Goal: Check status: Check status

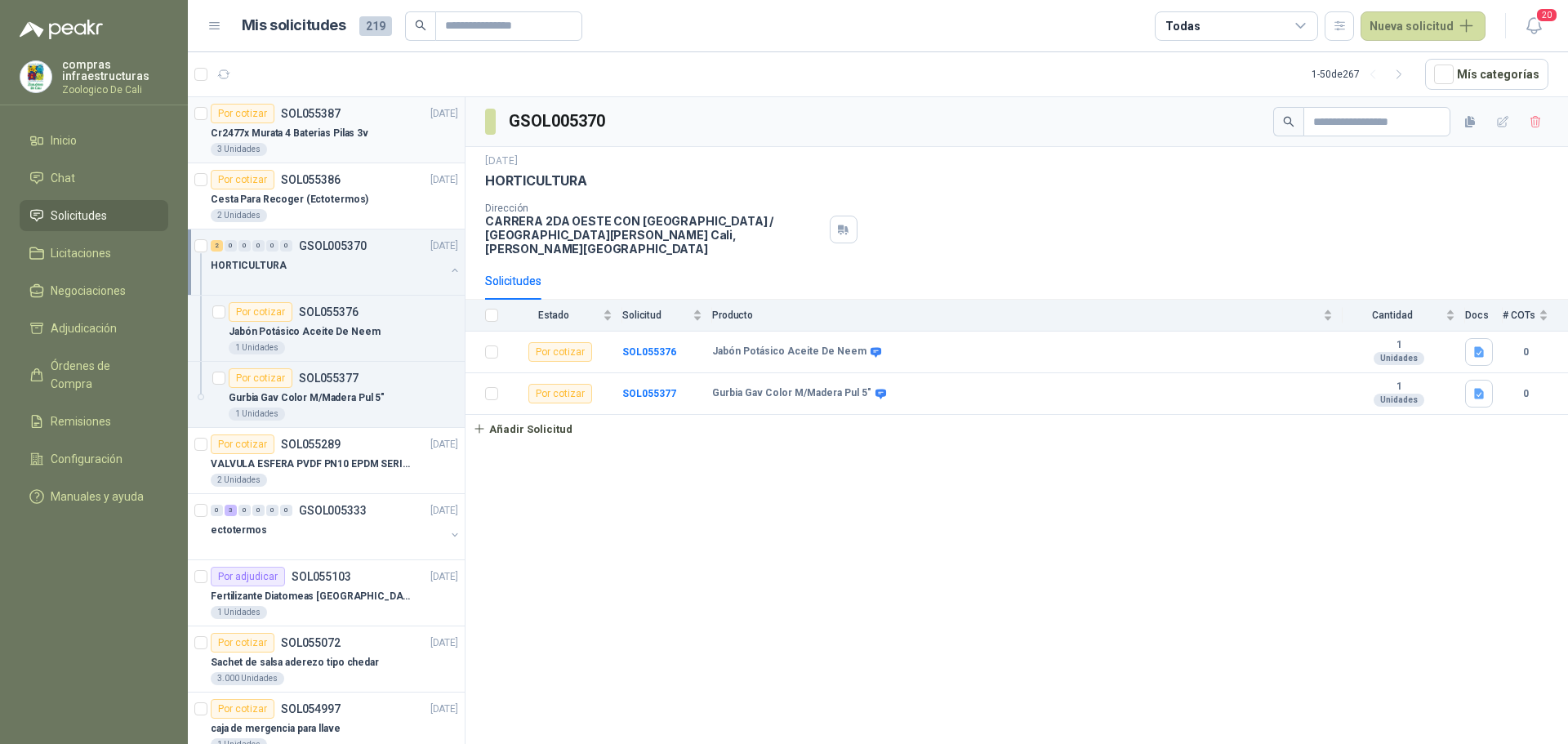
click at [355, 131] on p "Cr2477x Murata 4 Baterias Pilas 3v" at bounding box center [290, 133] width 157 height 16
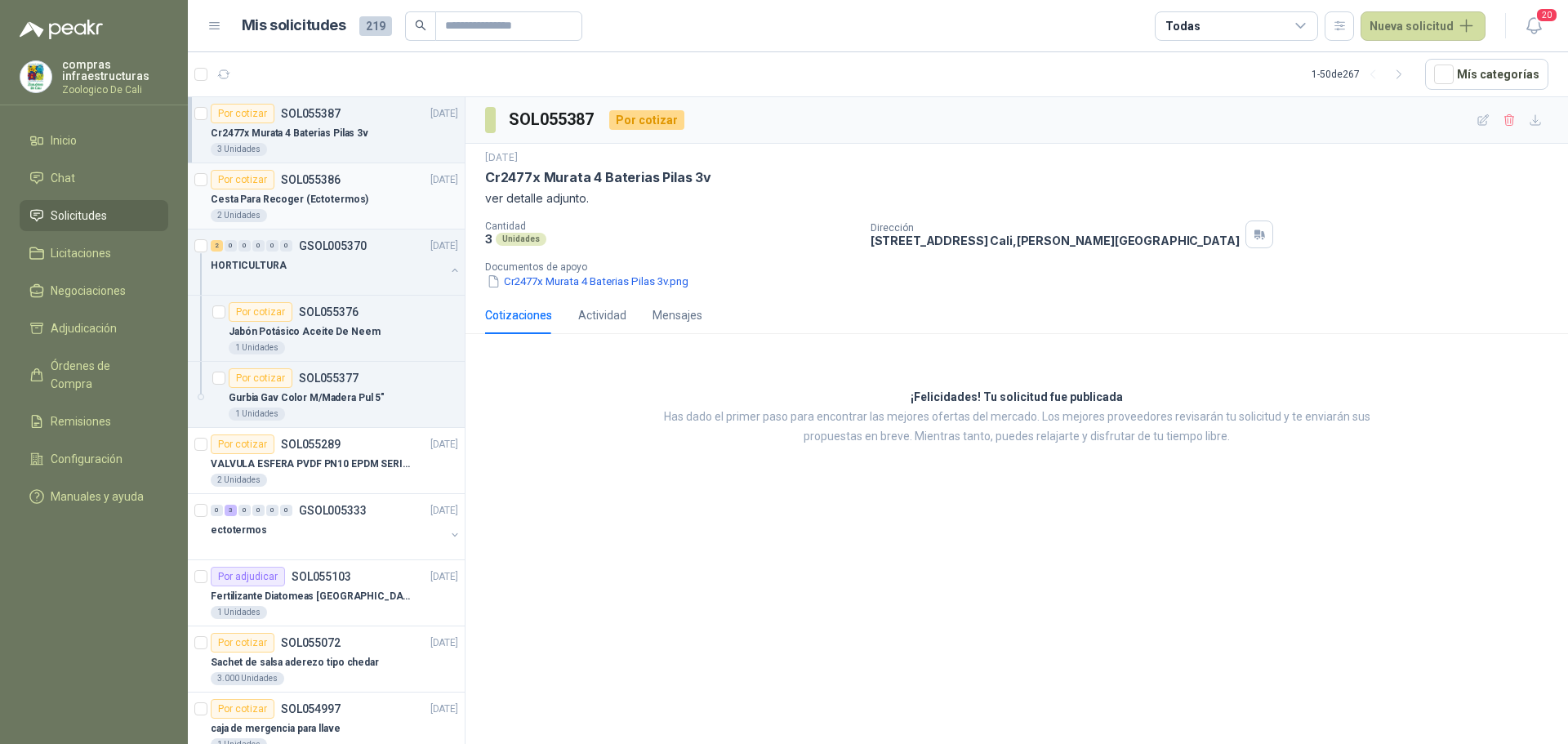
click at [347, 216] on div "2 Unidades" at bounding box center [335, 215] width 248 height 13
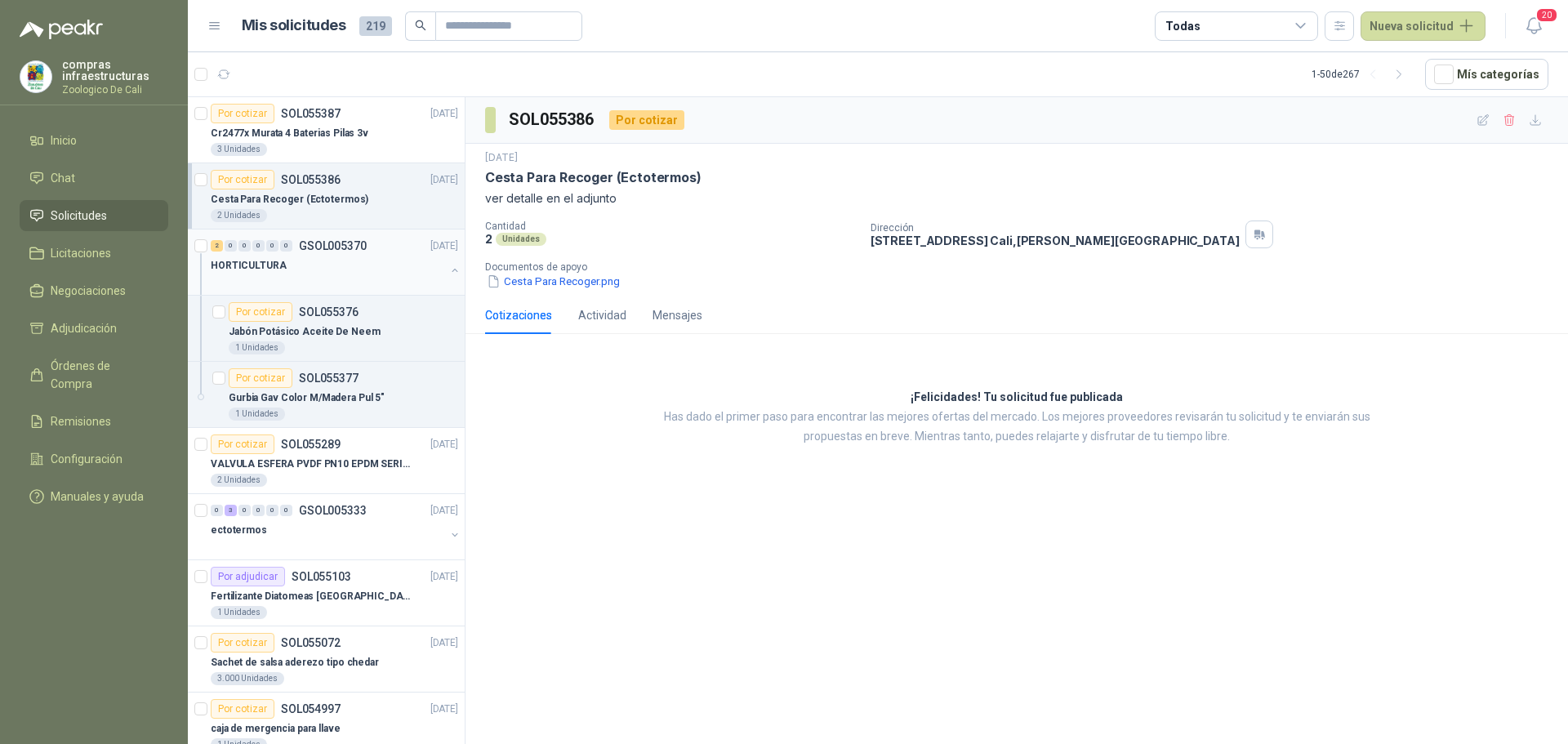
click at [348, 279] on div at bounding box center [328, 282] width 234 height 13
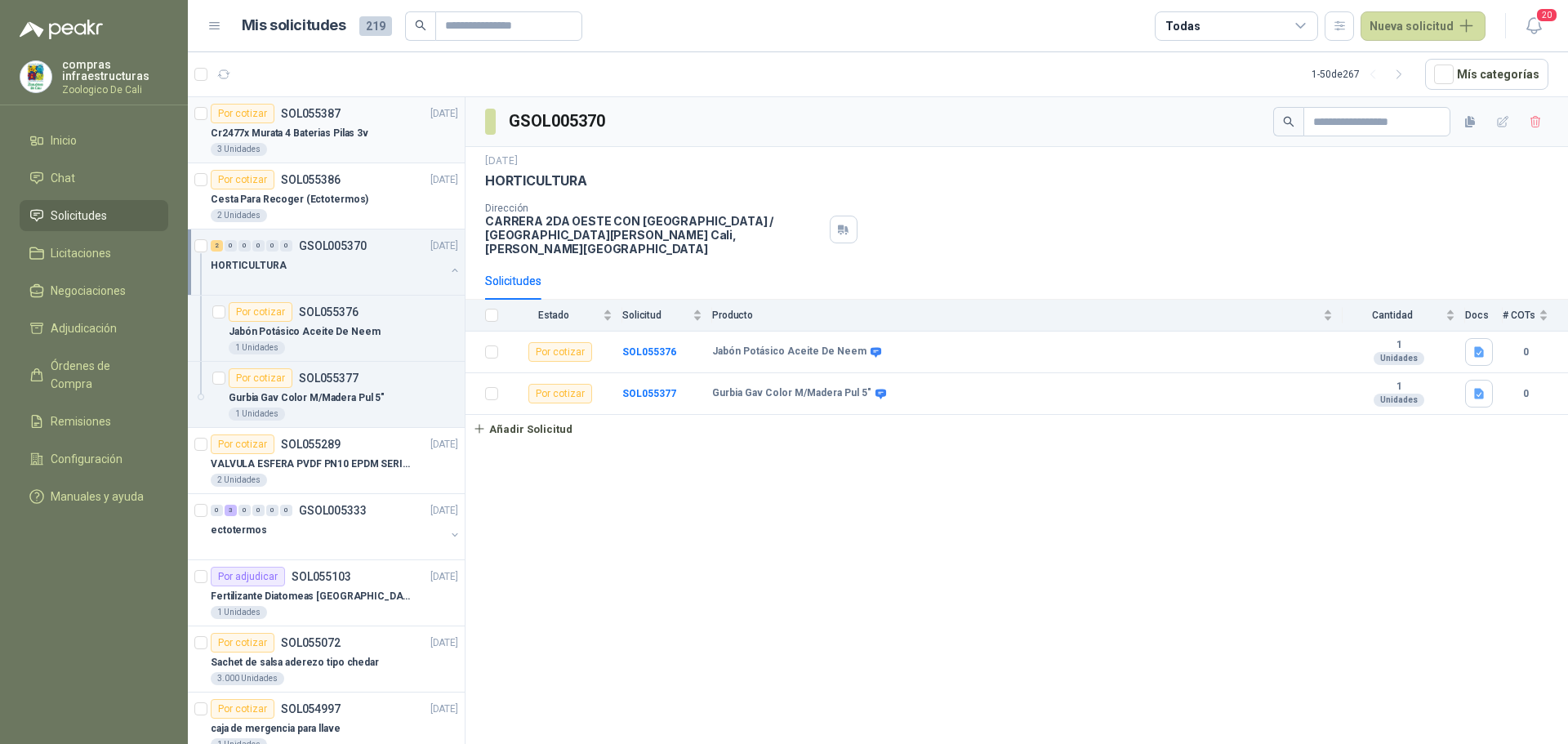
click at [344, 139] on p "Cr2477x Murata 4 Baterias Pilas 3v" at bounding box center [290, 133] width 157 height 16
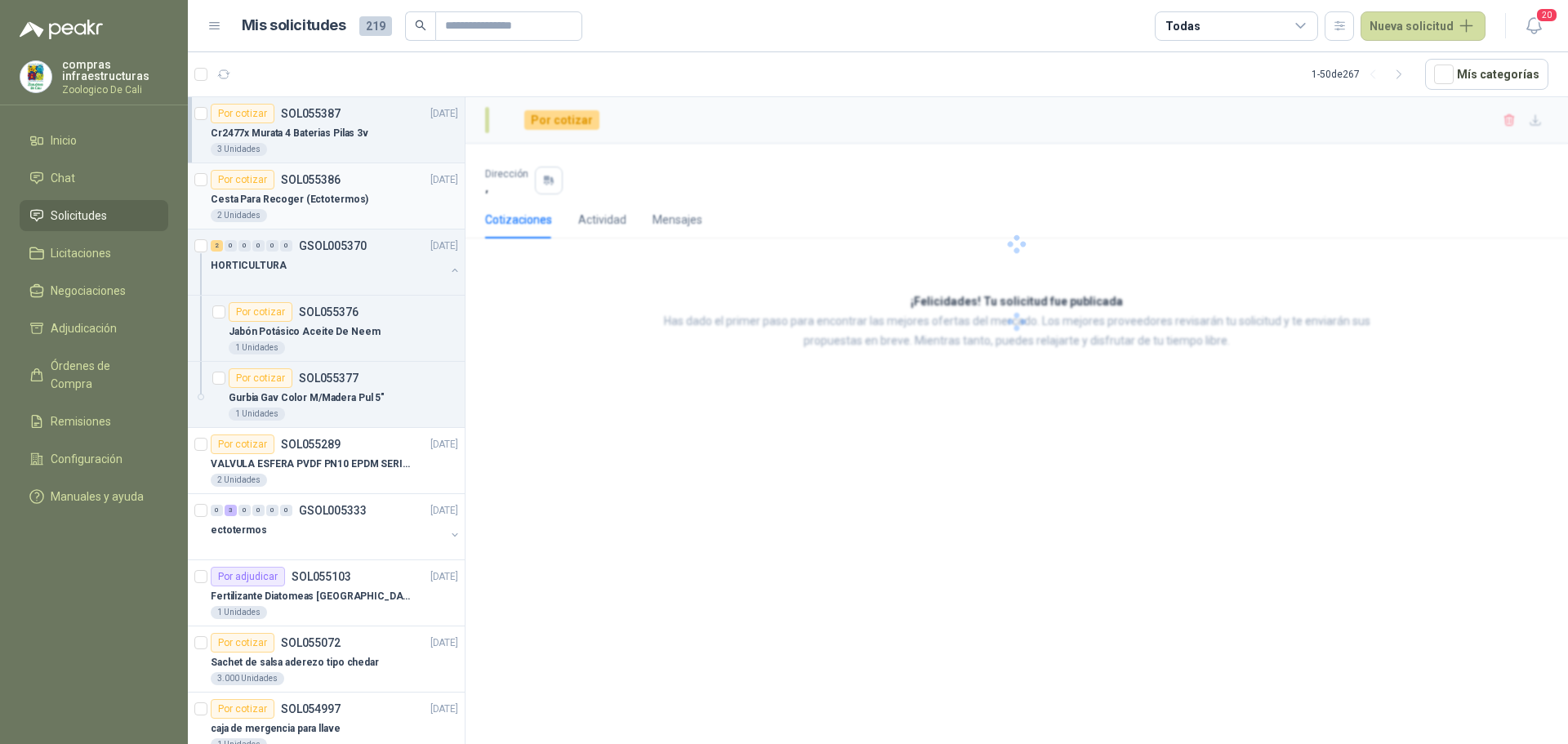
click at [343, 190] on div "Cesta Para Recoger (Ectotermos)" at bounding box center [335, 199] width 248 height 20
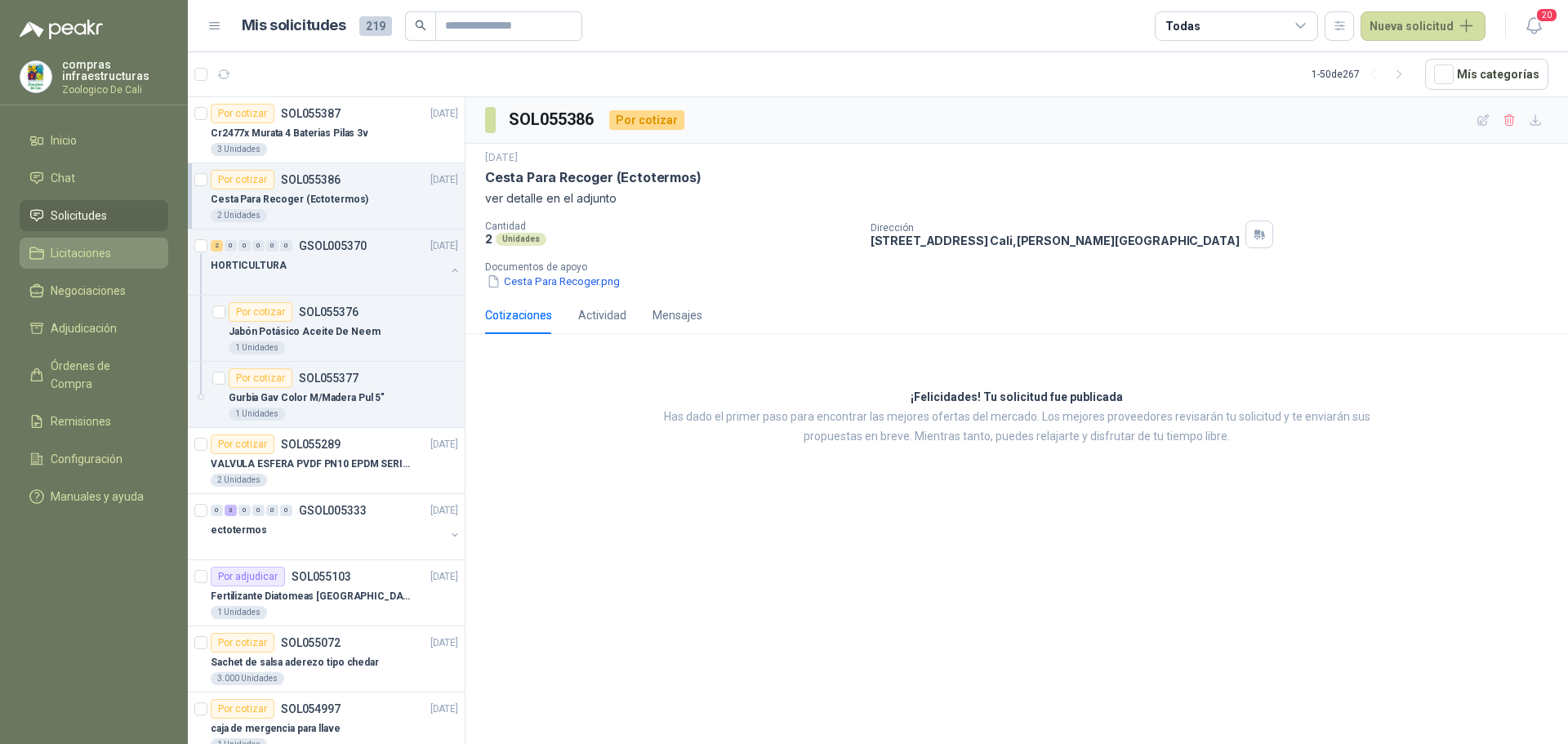
click at [88, 257] on span "Licitaciones" at bounding box center [81, 253] width 61 height 18
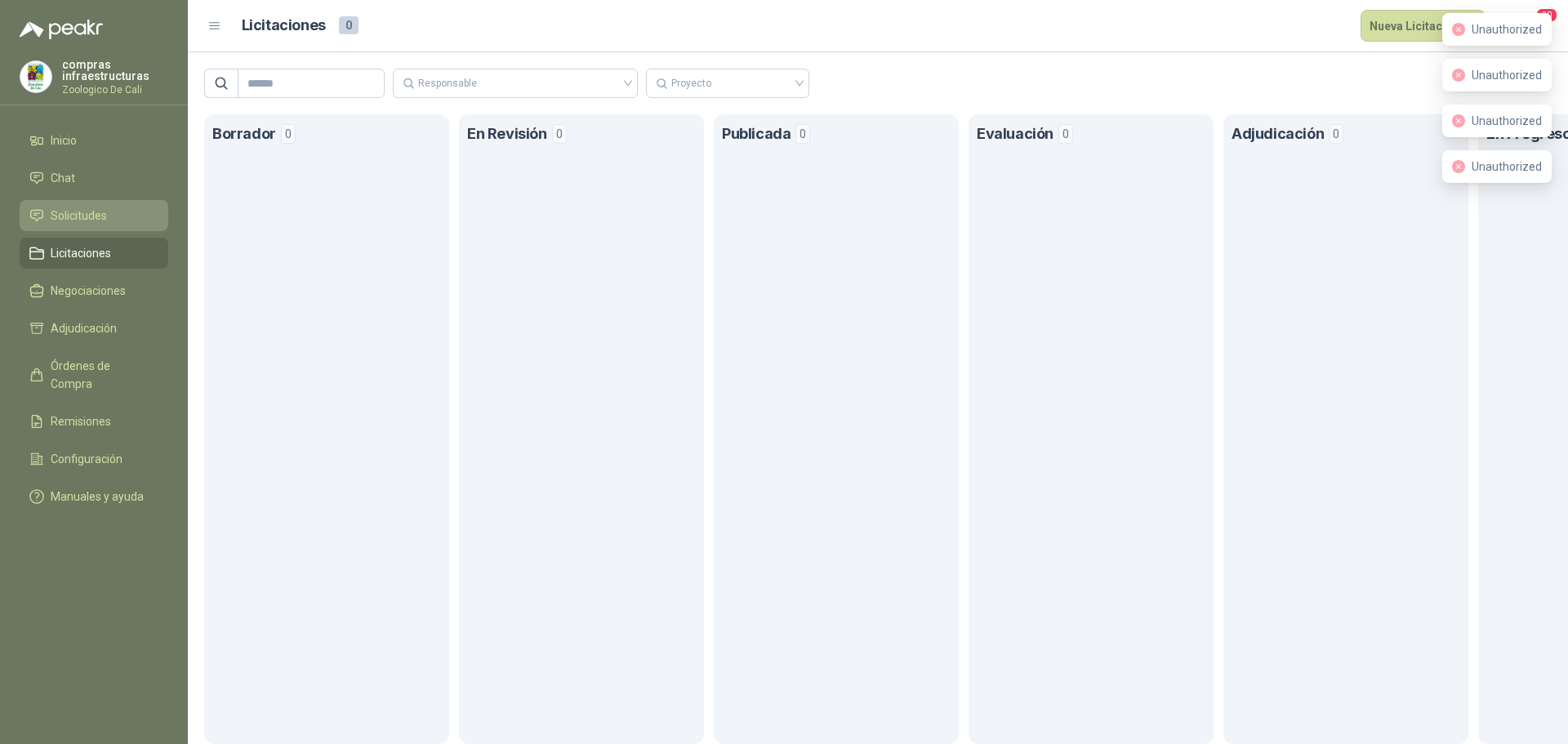
click at [93, 218] on span "Solicitudes" at bounding box center [79, 216] width 57 height 18
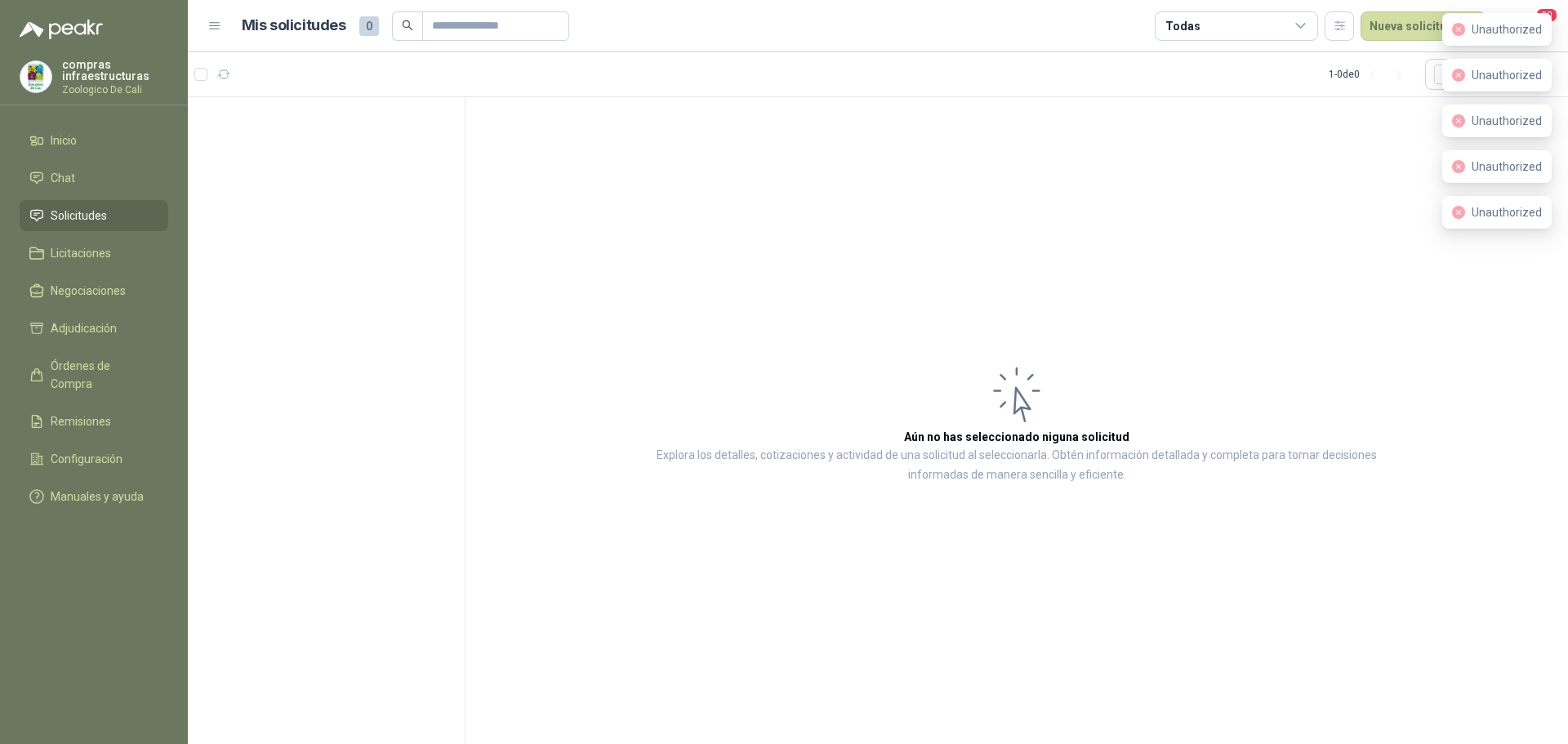
click at [125, 204] on link "Solicitudes" at bounding box center [94, 215] width 148 height 31
click at [93, 156] on ul "Inicio Chat Solicitudes Licitaciones Negociaciones Adjudicación Órdenes de Comp…" at bounding box center [94, 322] width 188 height 393
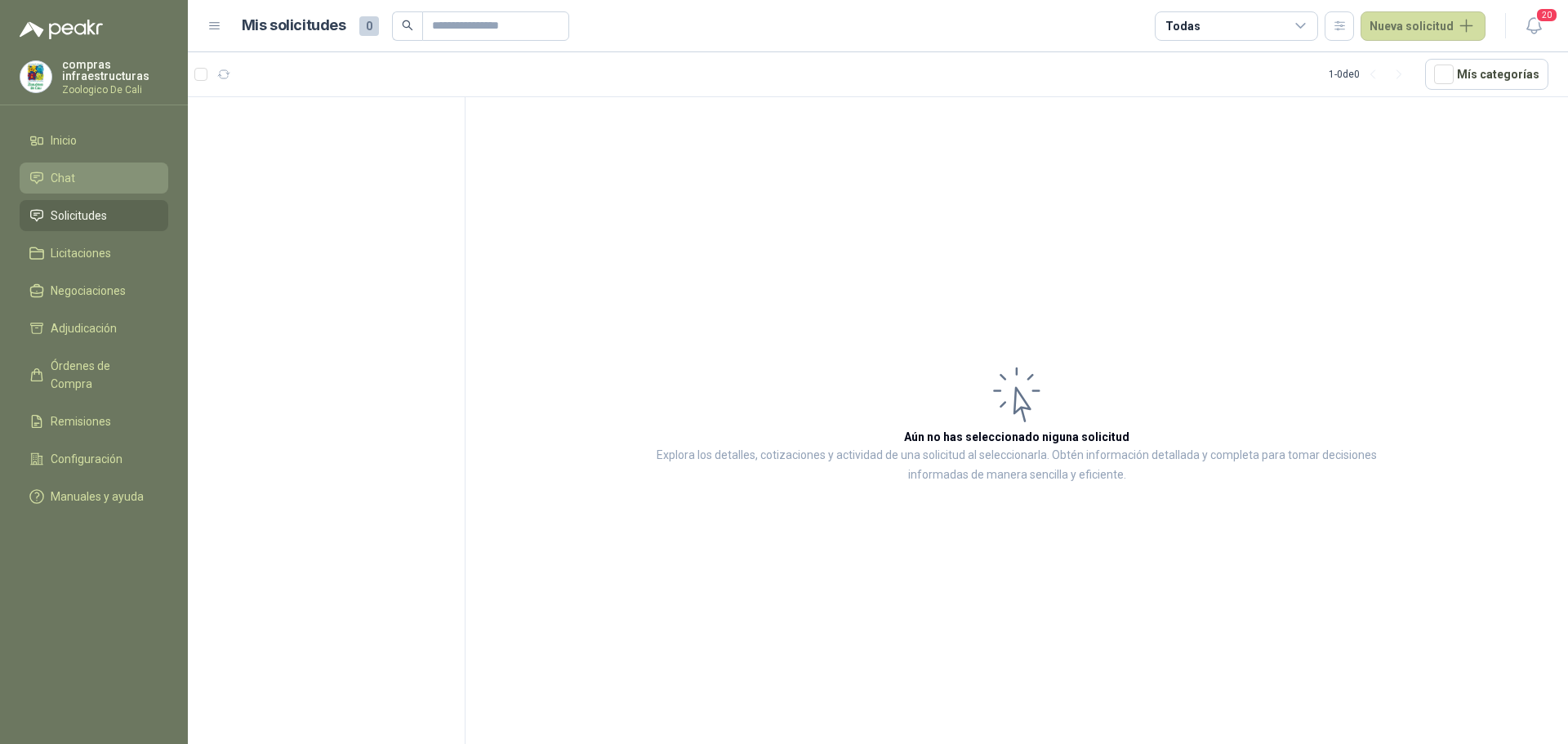
click at [89, 173] on li "Chat" at bounding box center [95, 178] width 129 height 18
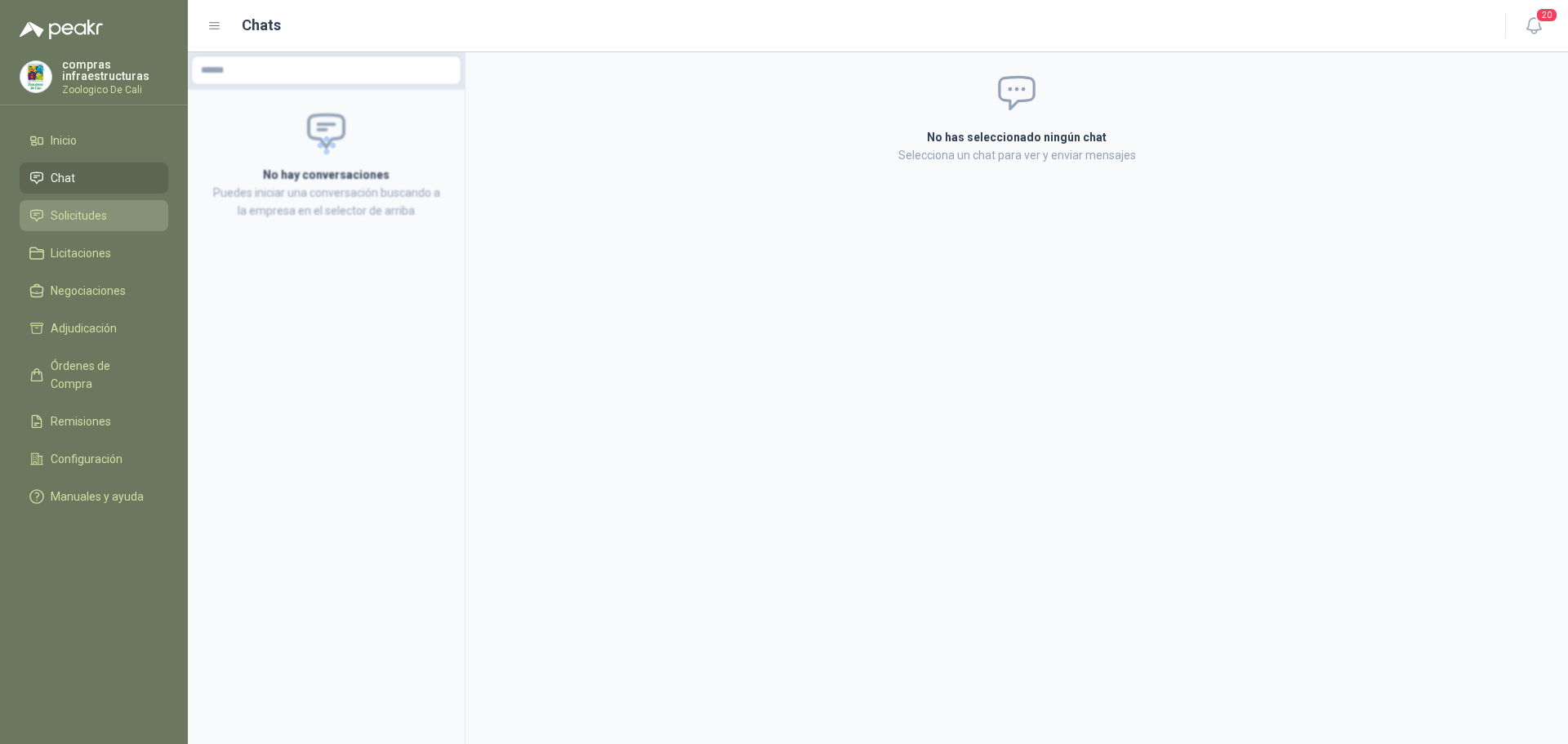
click at [95, 210] on span "Solicitudes" at bounding box center [79, 216] width 57 height 18
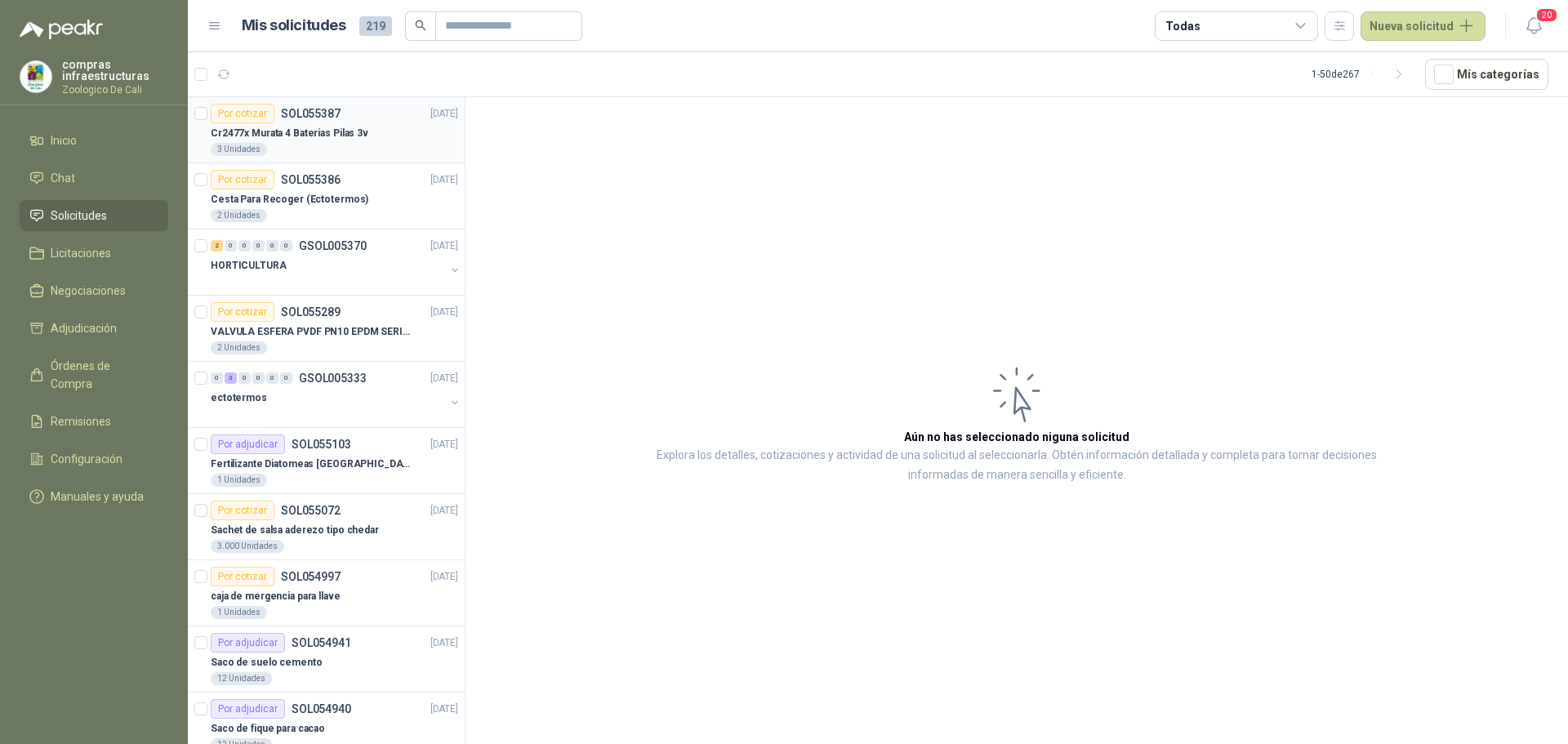
click at [253, 136] on p "Cr2477x Murata 4 Baterias Pilas 3v" at bounding box center [290, 133] width 157 height 16
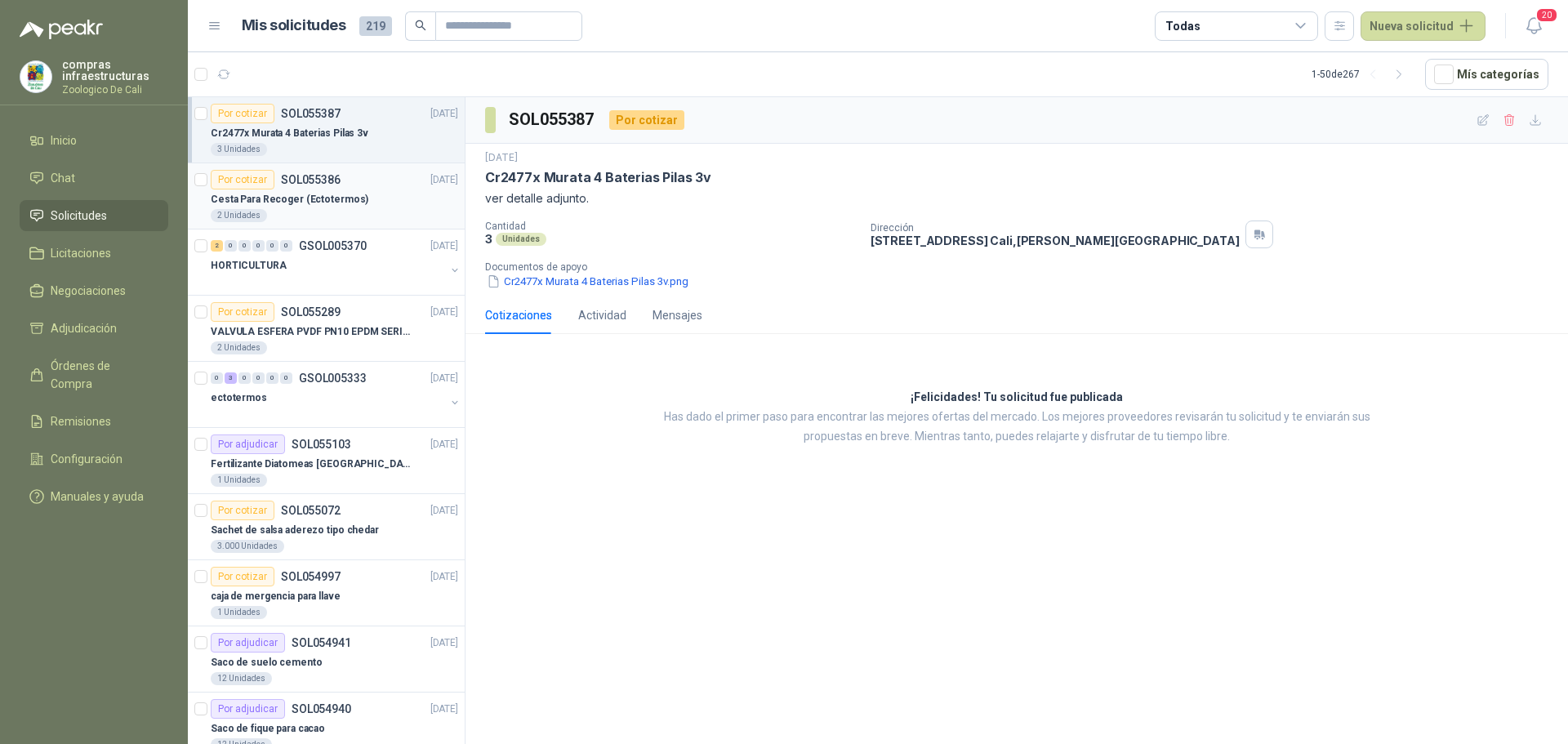
click at [343, 221] on div "2 Unidades" at bounding box center [335, 215] width 248 height 13
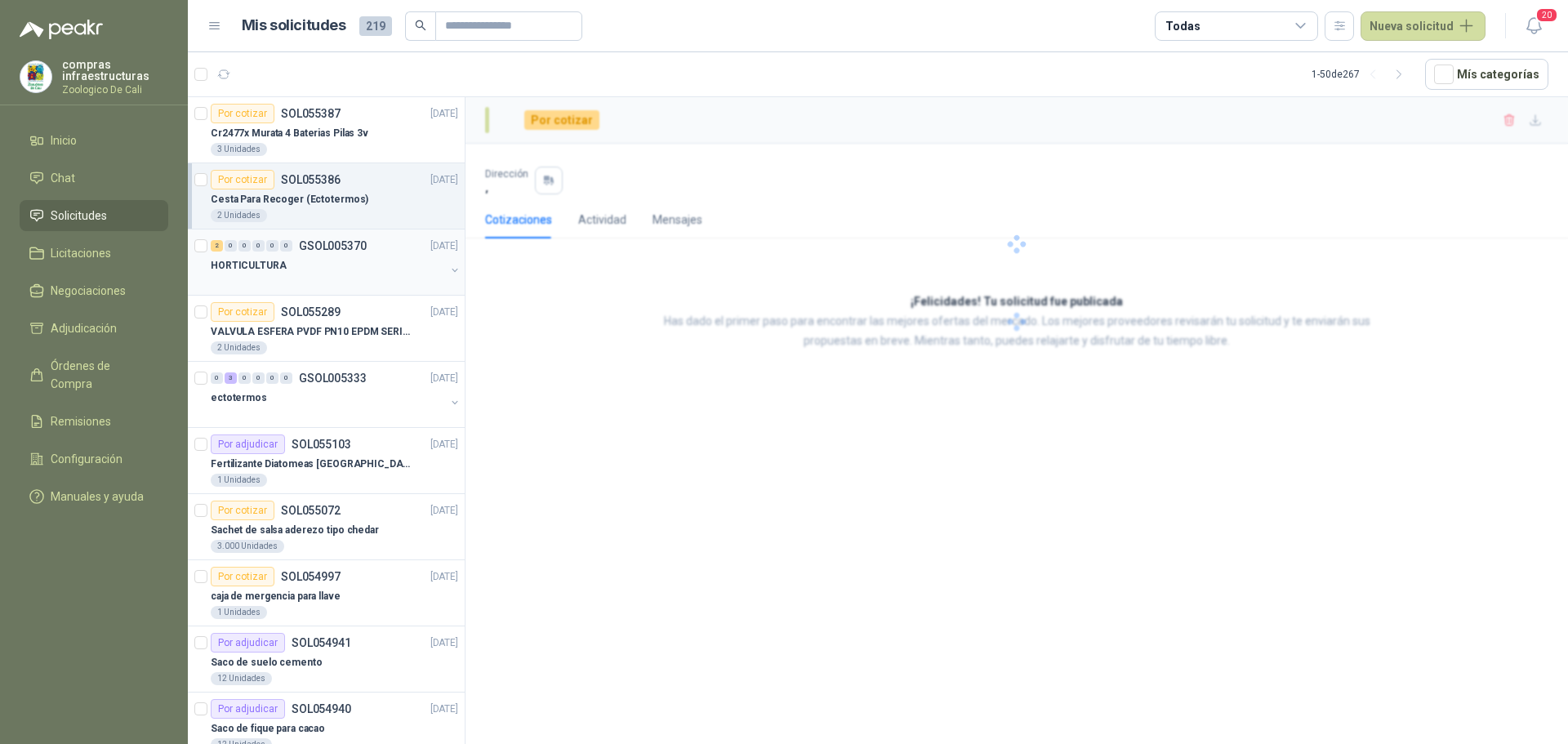
click at [349, 285] on div at bounding box center [328, 282] width 234 height 13
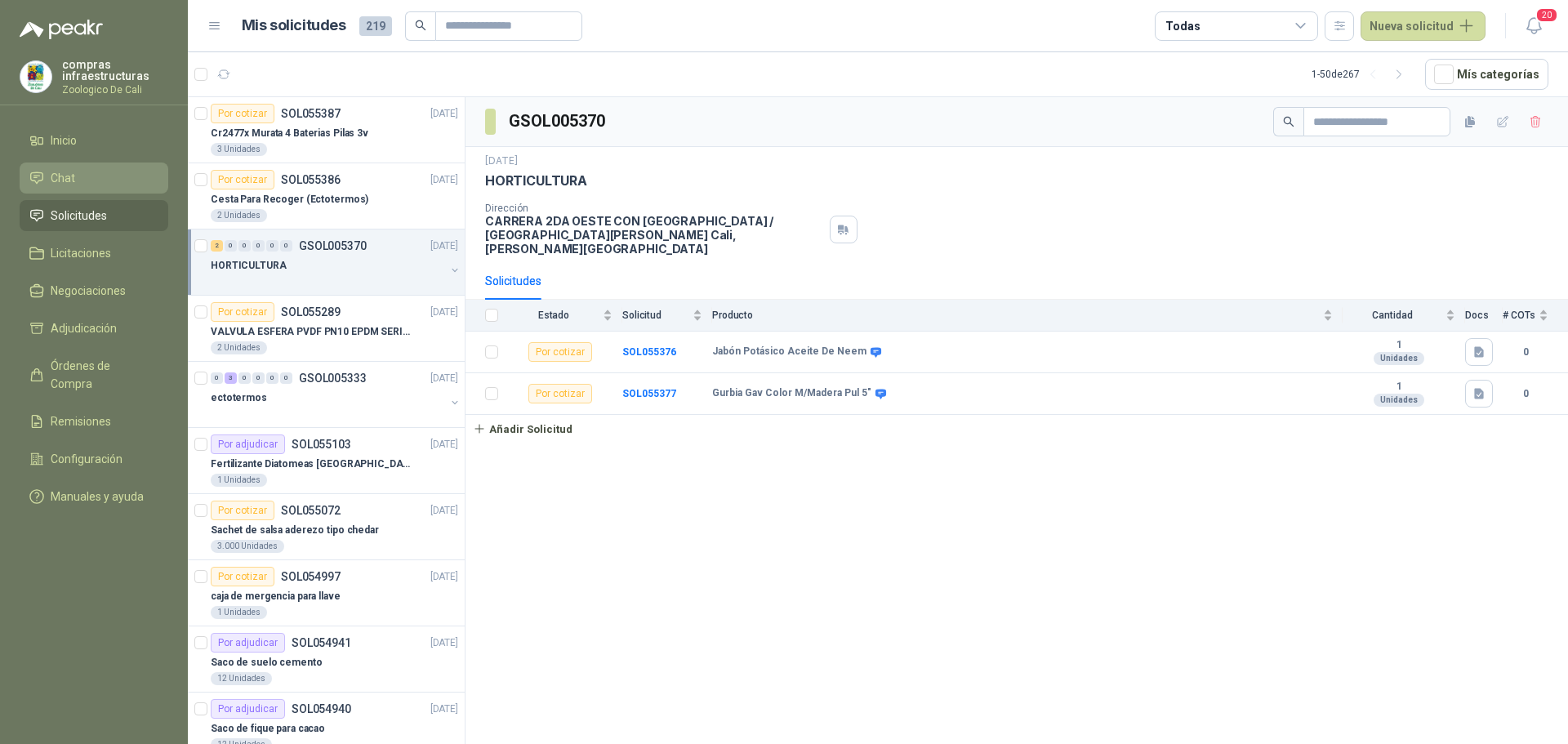
click at [120, 180] on li "Chat" at bounding box center [95, 178] width 129 height 18
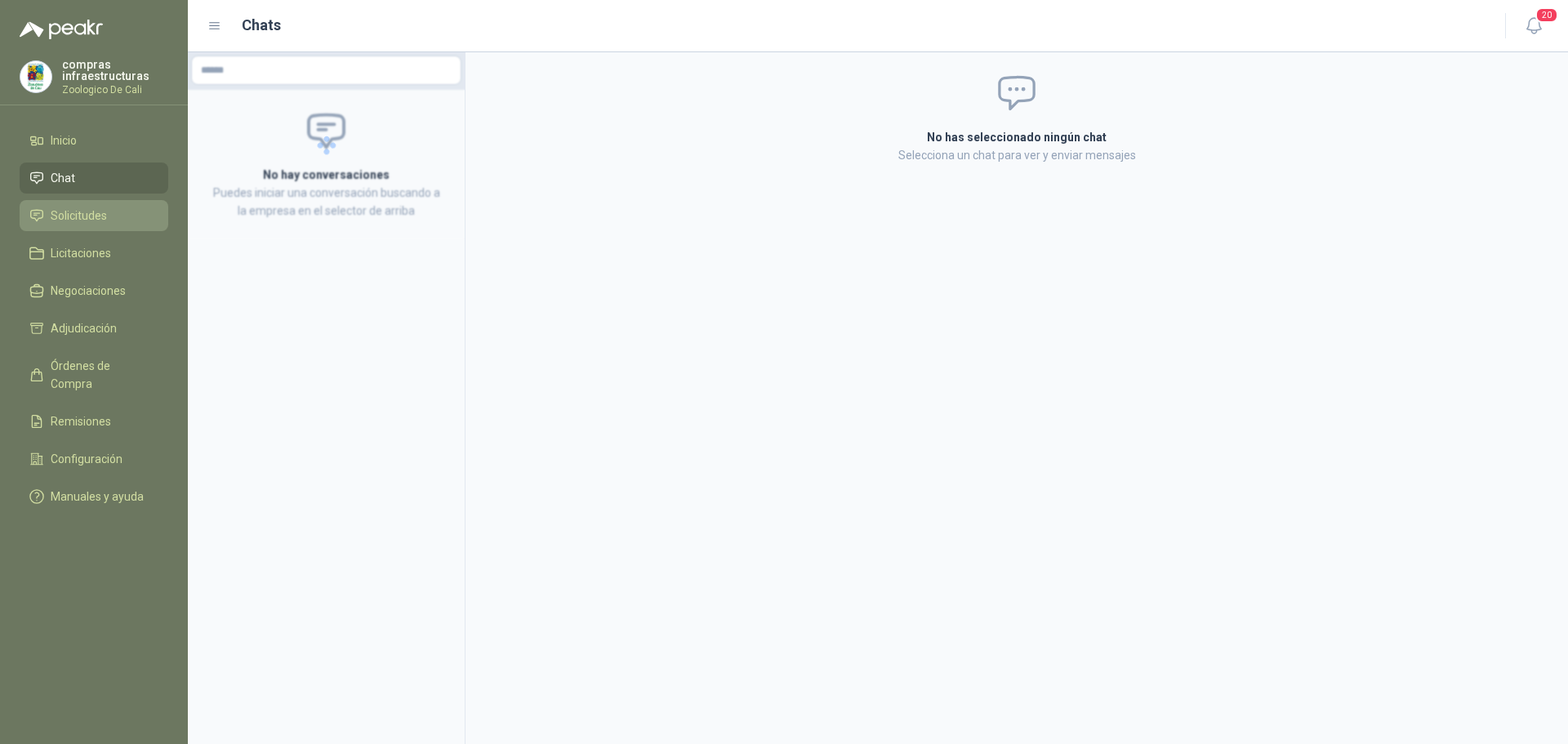
click at [110, 207] on li "Solicitudes" at bounding box center [95, 216] width 129 height 18
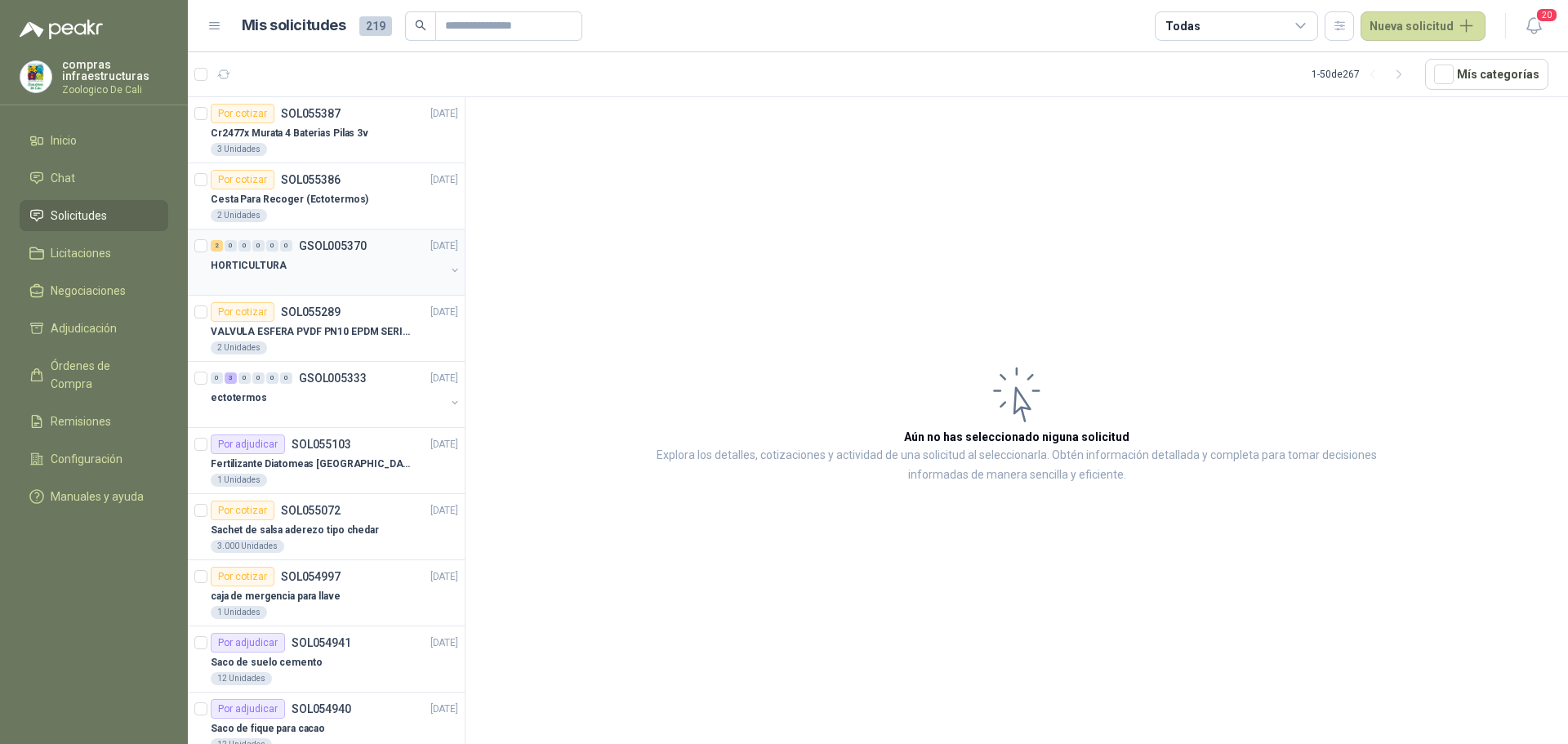
click at [262, 235] on div "2 0 0 0 0 0 GSOL005370 [DATE] HORTICULTURA" at bounding box center [327, 263] width 277 height 66
click at [266, 282] on div at bounding box center [328, 282] width 234 height 13
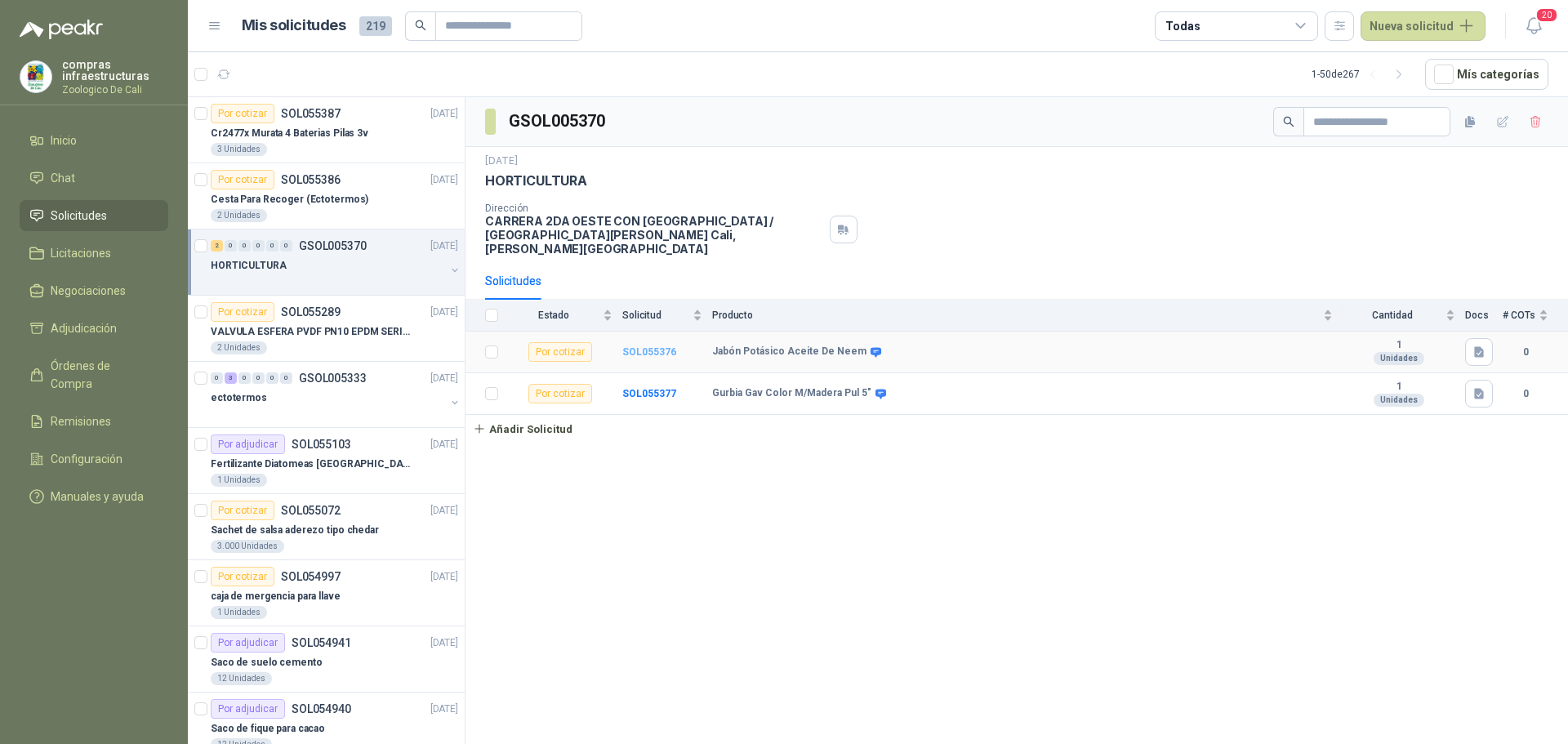
click at [638, 347] on b "SOL055376" at bounding box center [649, 352] width 54 height 11
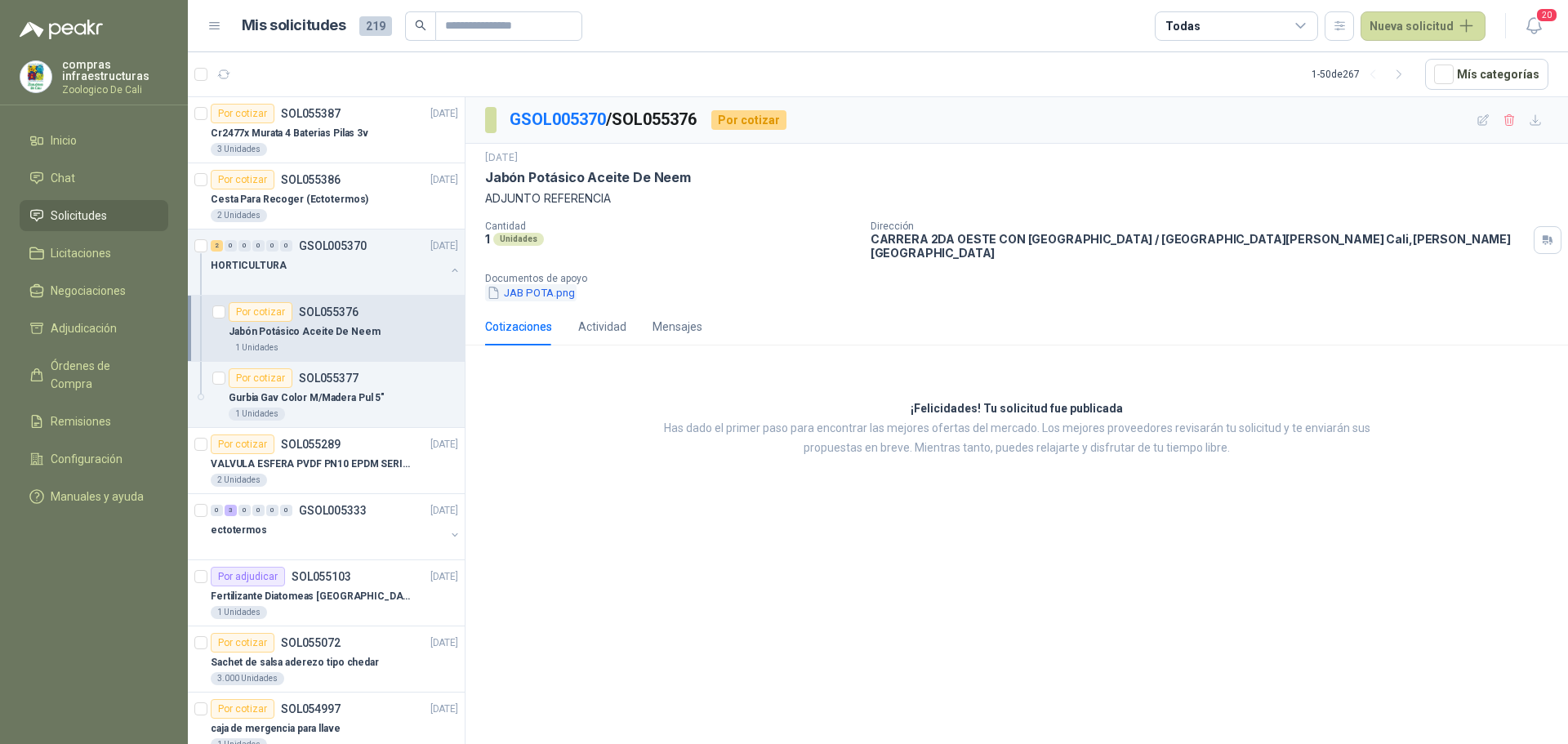
click at [537, 285] on button "JAB POTA.png" at bounding box center [531, 293] width 92 height 17
click at [330, 394] on p "Gurbia Gav Color M/Madera Pul 5"" at bounding box center [307, 398] width 156 height 16
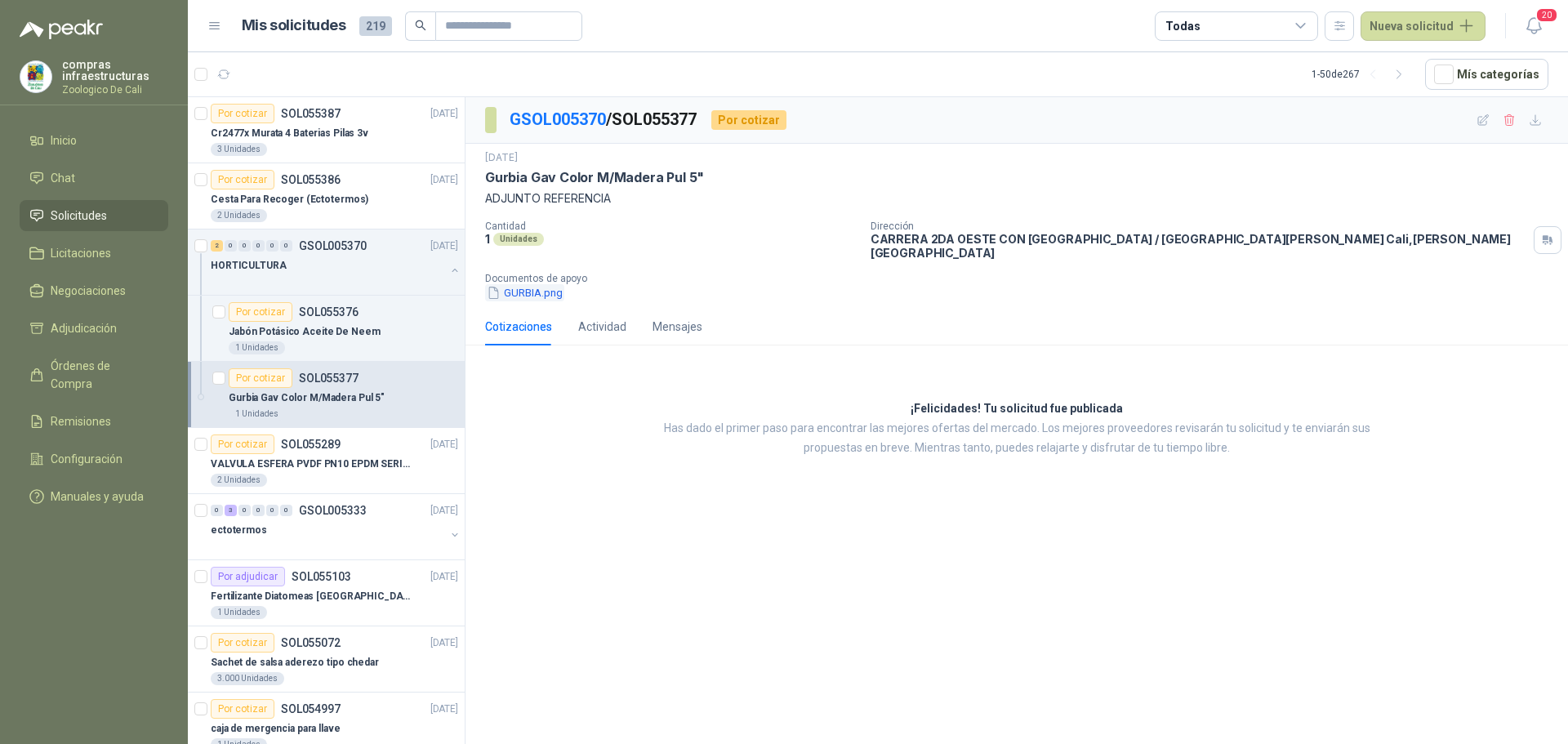
click at [527, 285] on button "GURBIA.png" at bounding box center [525, 293] width 80 height 17
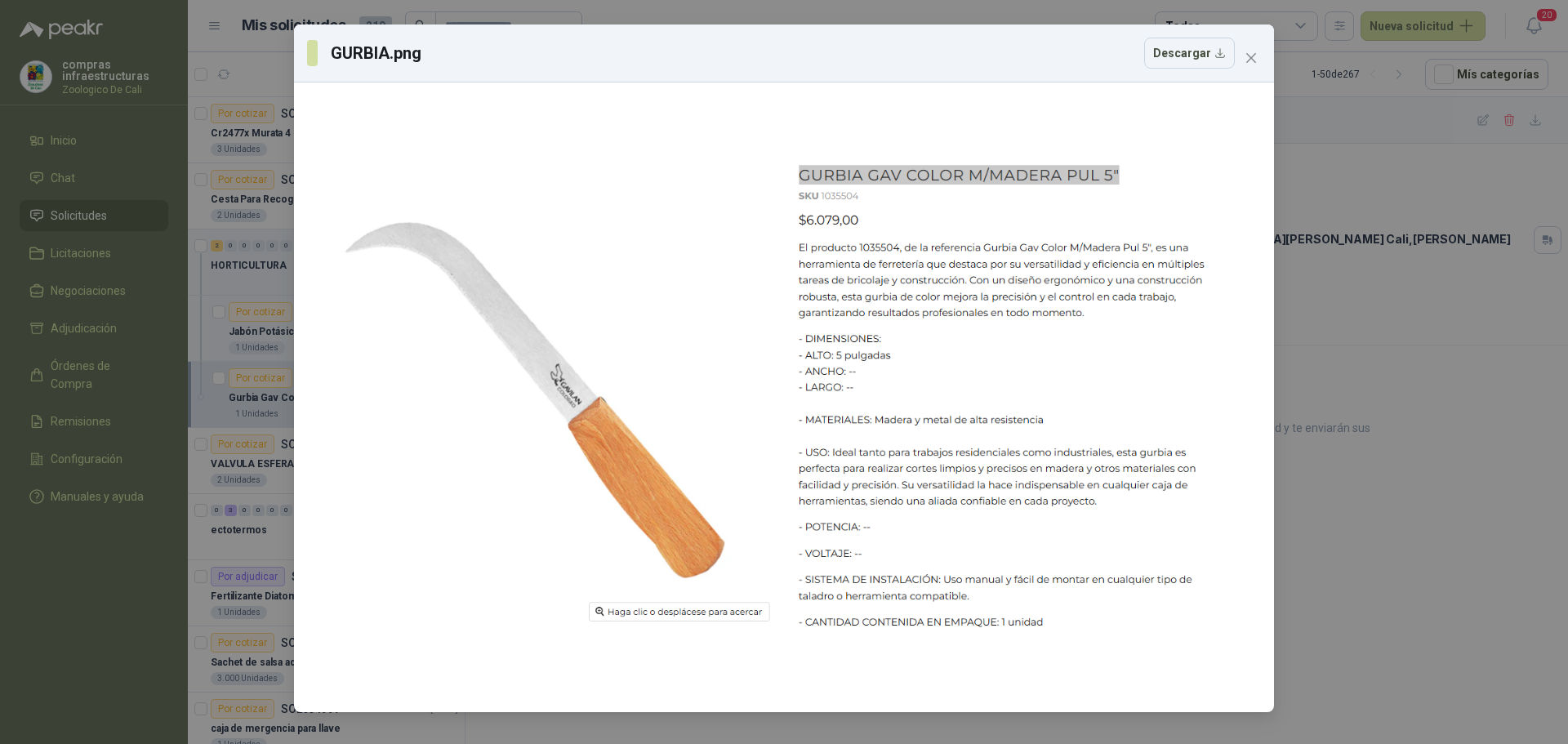
click at [1403, 154] on div "GURBIA.png Descargar" at bounding box center [784, 372] width 1568 height 744
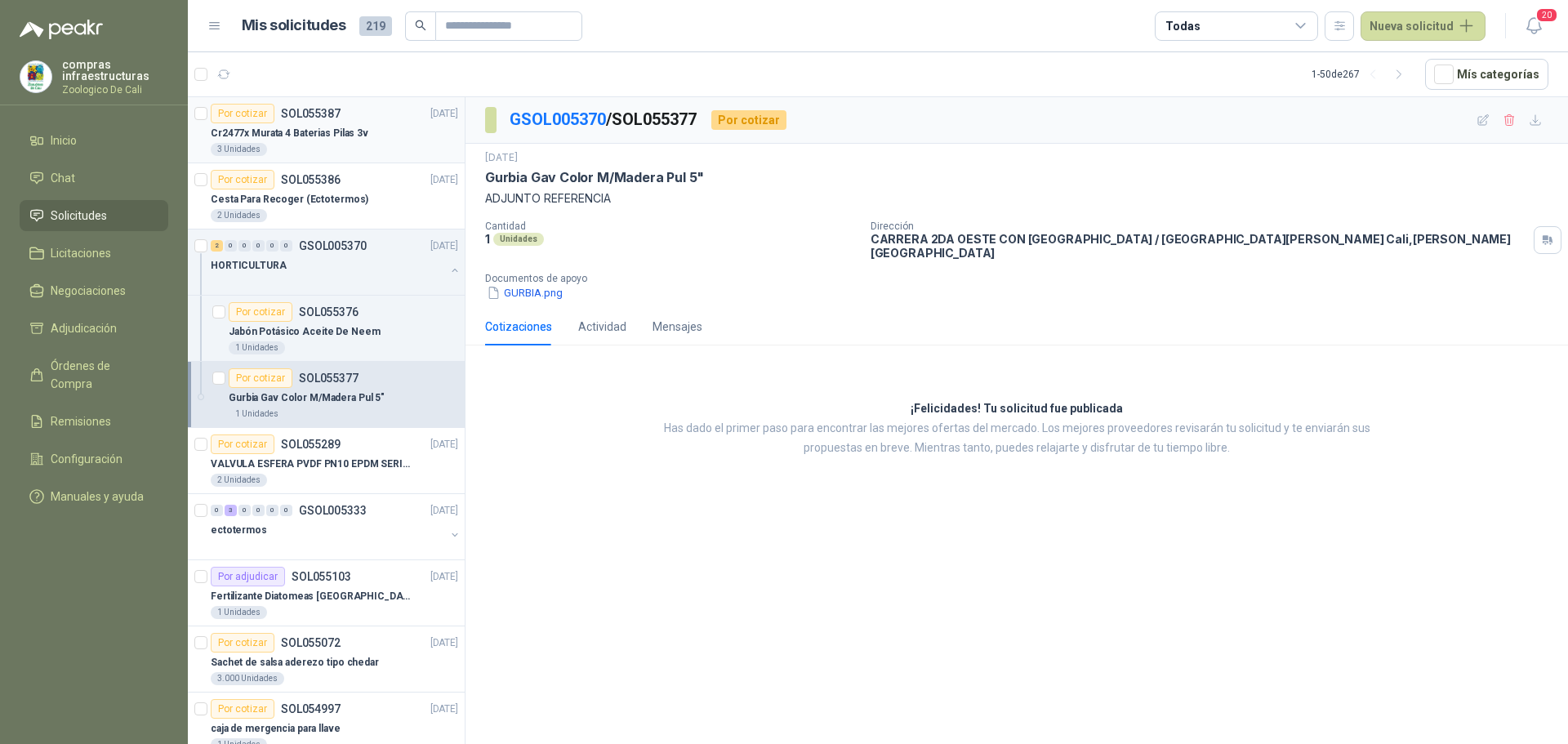
click at [294, 149] on div "3 Unidades" at bounding box center [335, 149] width 248 height 13
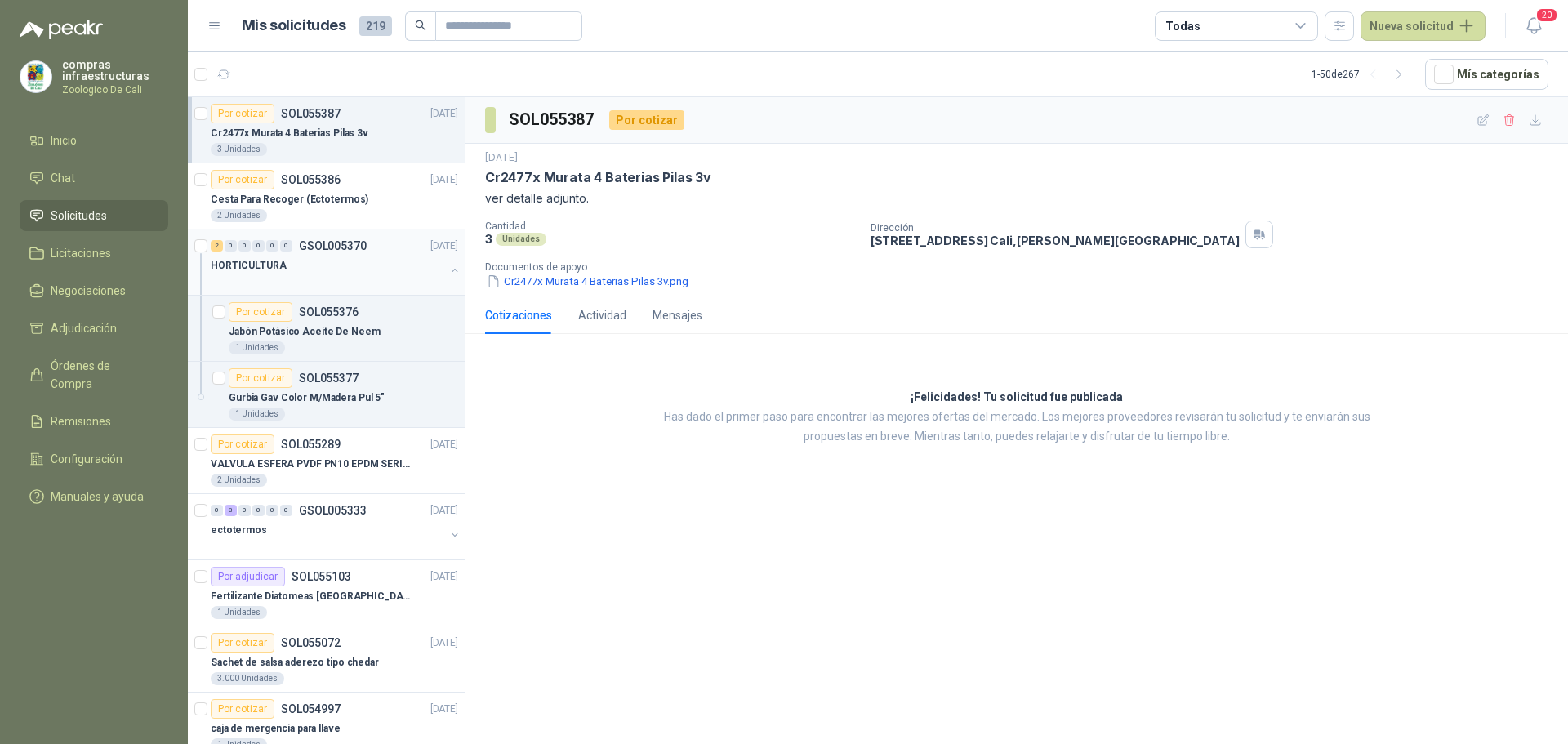
click at [299, 265] on div "HORTICULTURA" at bounding box center [328, 266] width 234 height 20
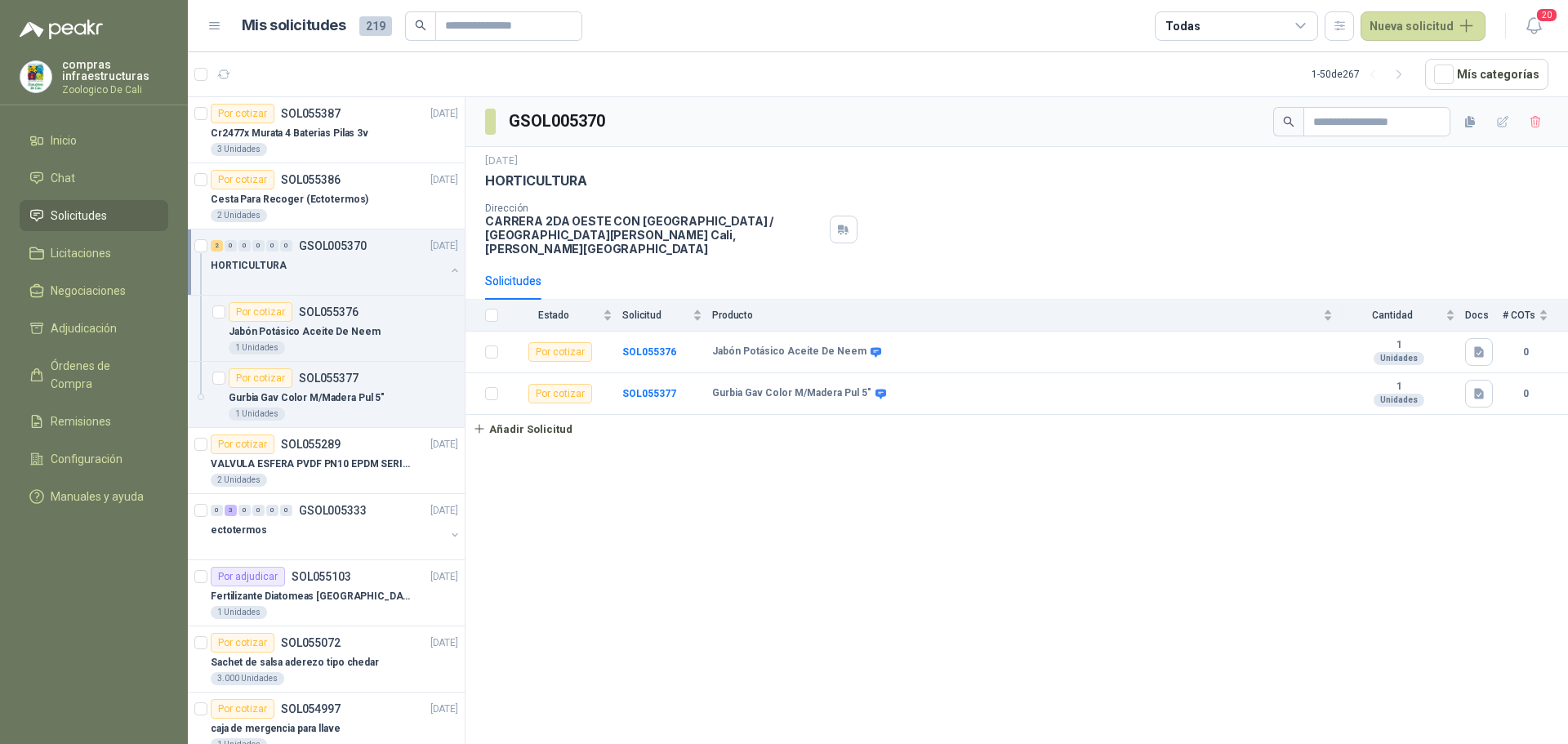
click at [395, 244] on div "2 0 0 0 0 0 GSOL005370 [DATE]" at bounding box center [336, 246] width 251 height 20
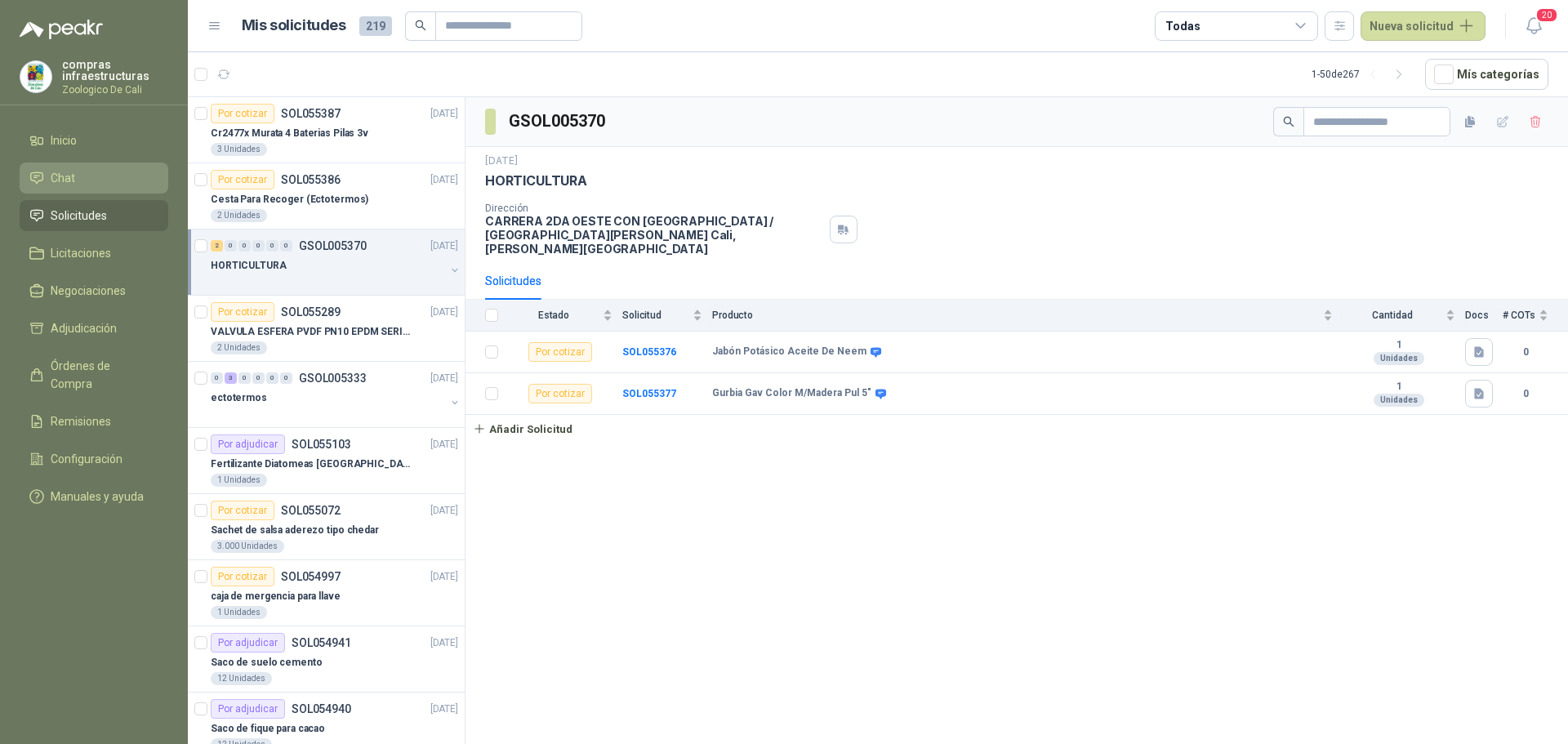
click at [115, 170] on li "Chat" at bounding box center [95, 178] width 129 height 18
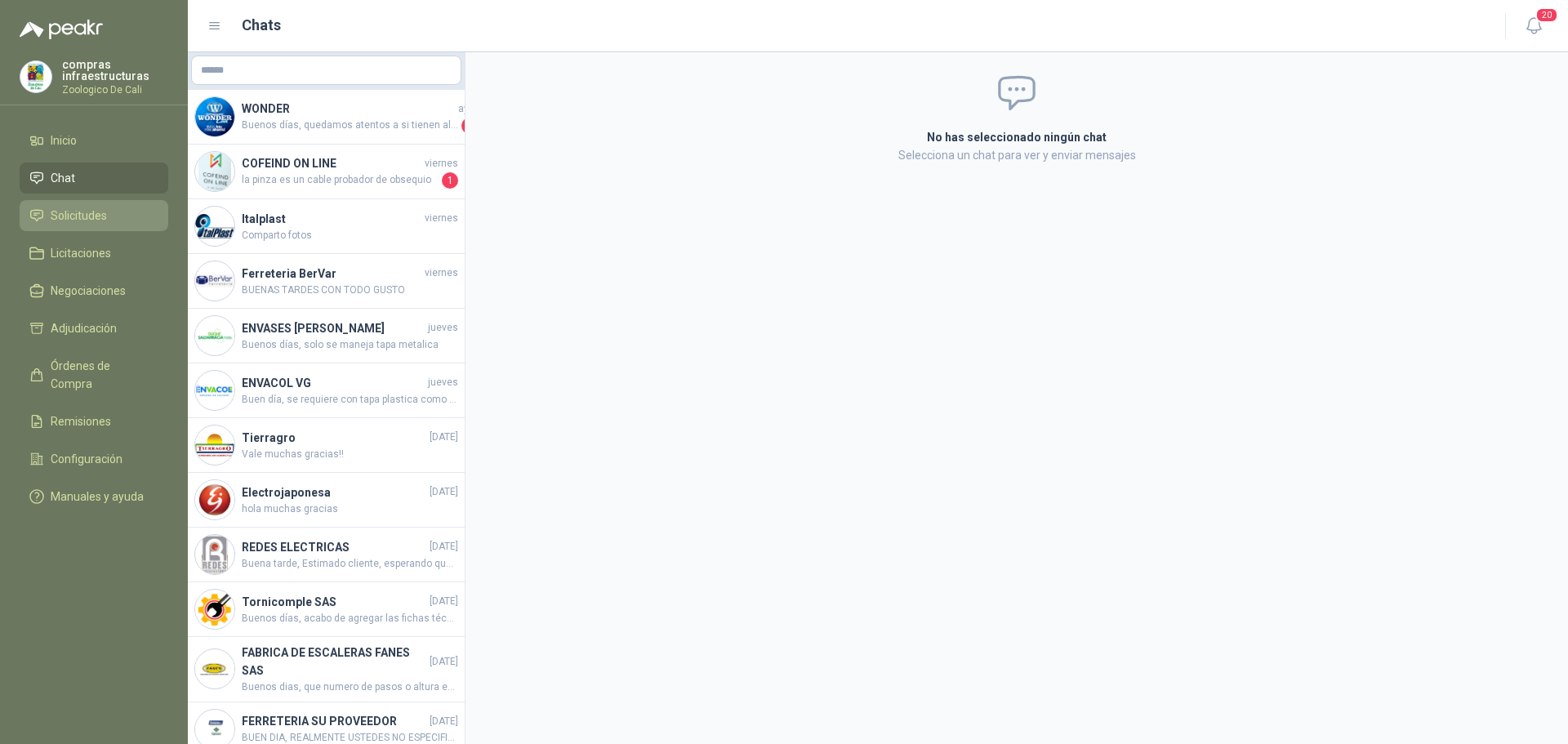
click at [97, 216] on span "Solicitudes" at bounding box center [79, 216] width 57 height 18
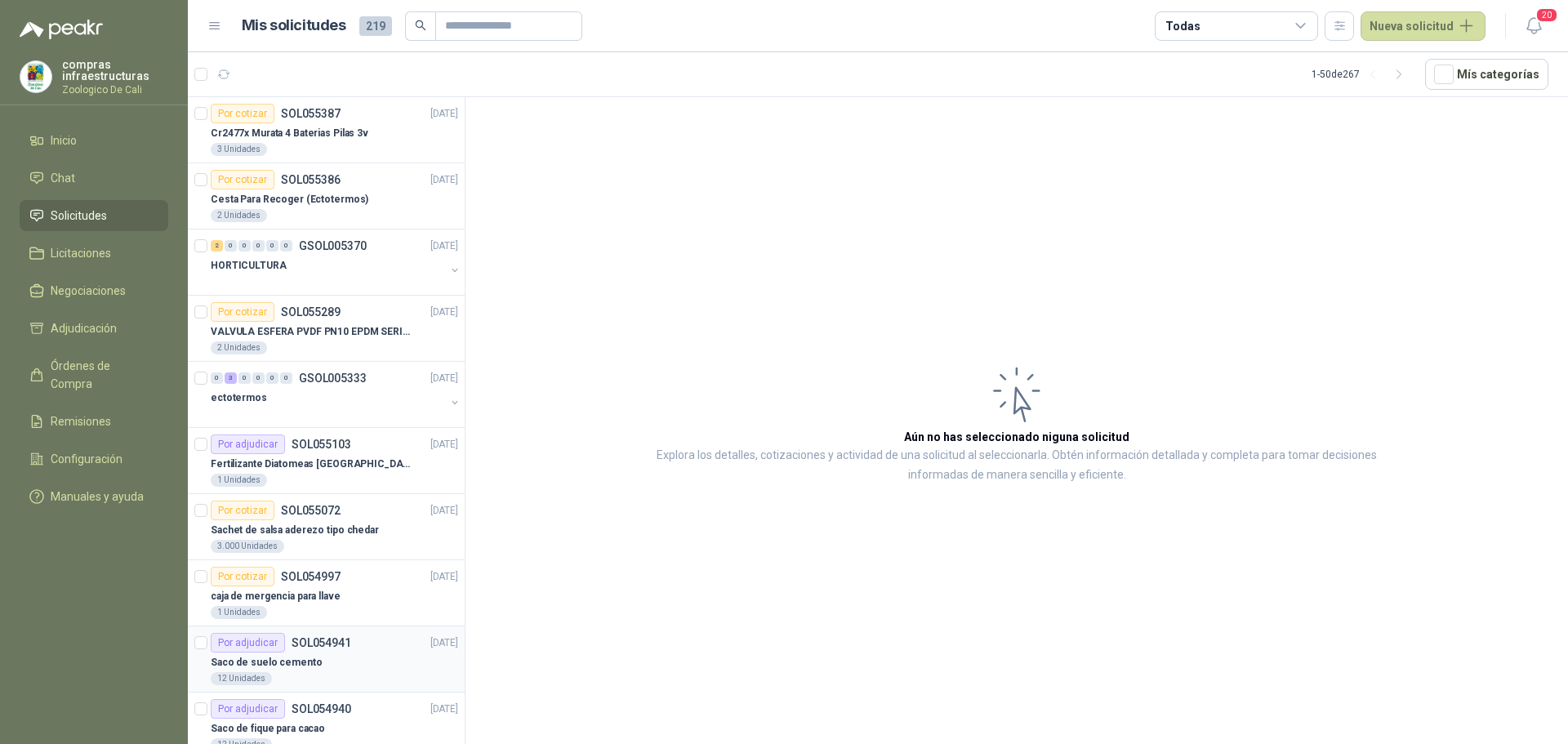
click at [380, 645] on div "Por adjudicar SOL054941 [DATE]" at bounding box center [335, 643] width 248 height 20
